Goal: Book appointment/travel/reservation

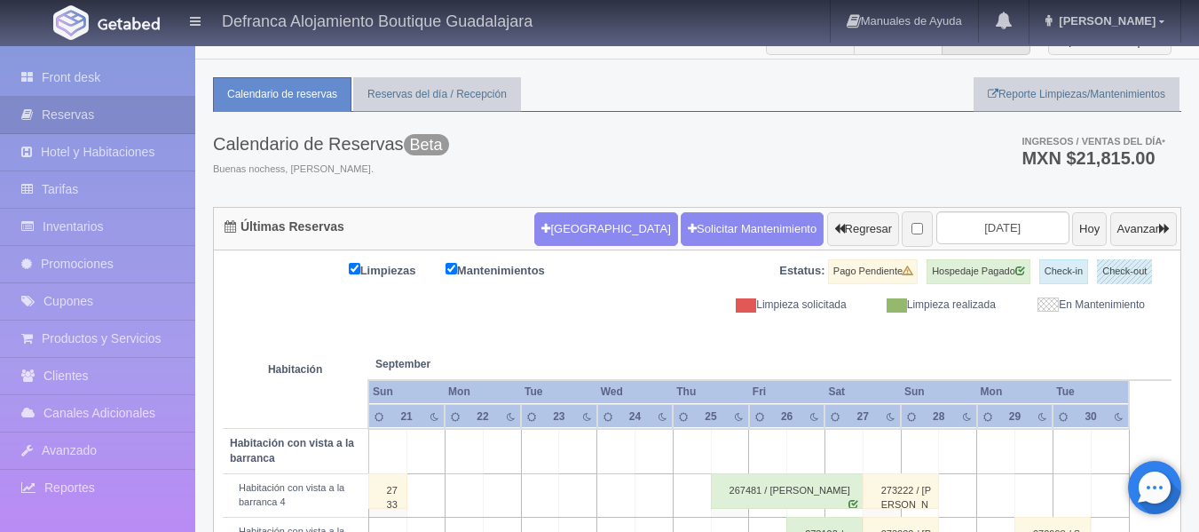
scroll to position [12, 0]
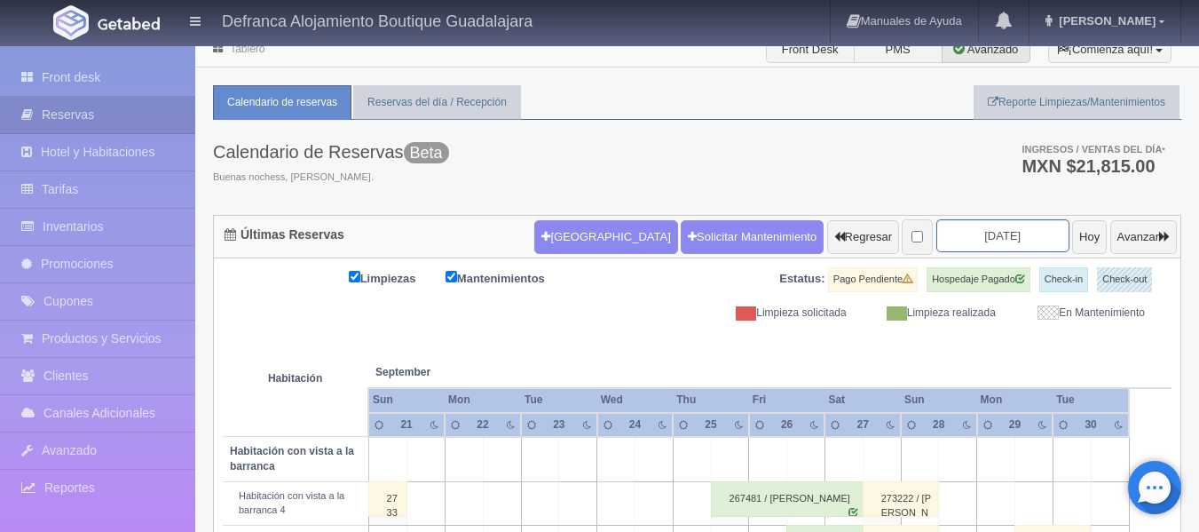
click at [1008, 234] on input "2025-09-23" at bounding box center [1003, 235] width 133 height 33
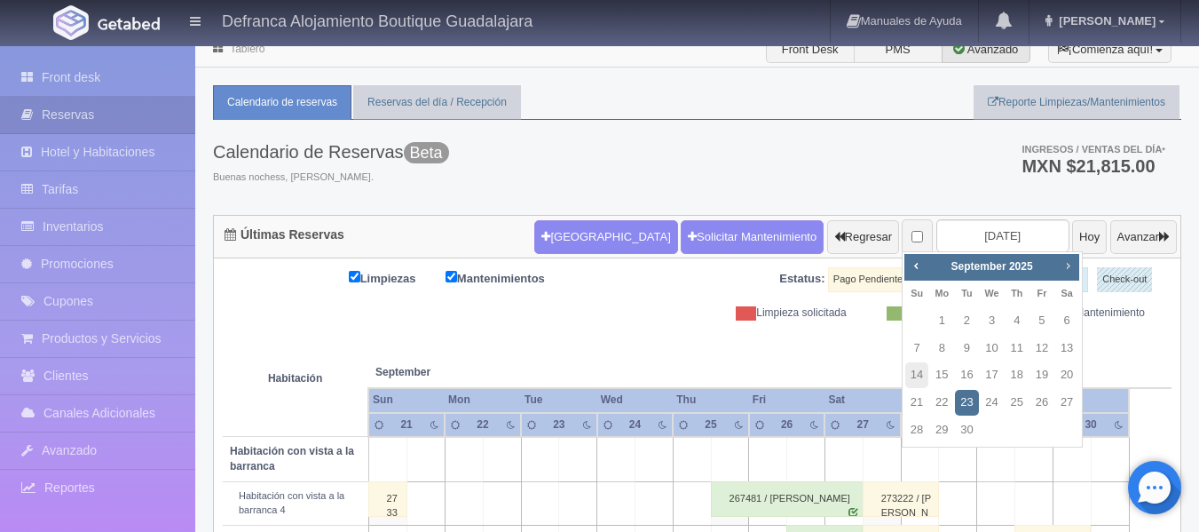
click at [1068, 269] on span "Next" at bounding box center [1068, 265] width 14 height 14
click at [1014, 431] on link "27" at bounding box center [1017, 430] width 23 height 26
type input "[DATE]"
